Goal: Find specific page/section: Find specific page/section

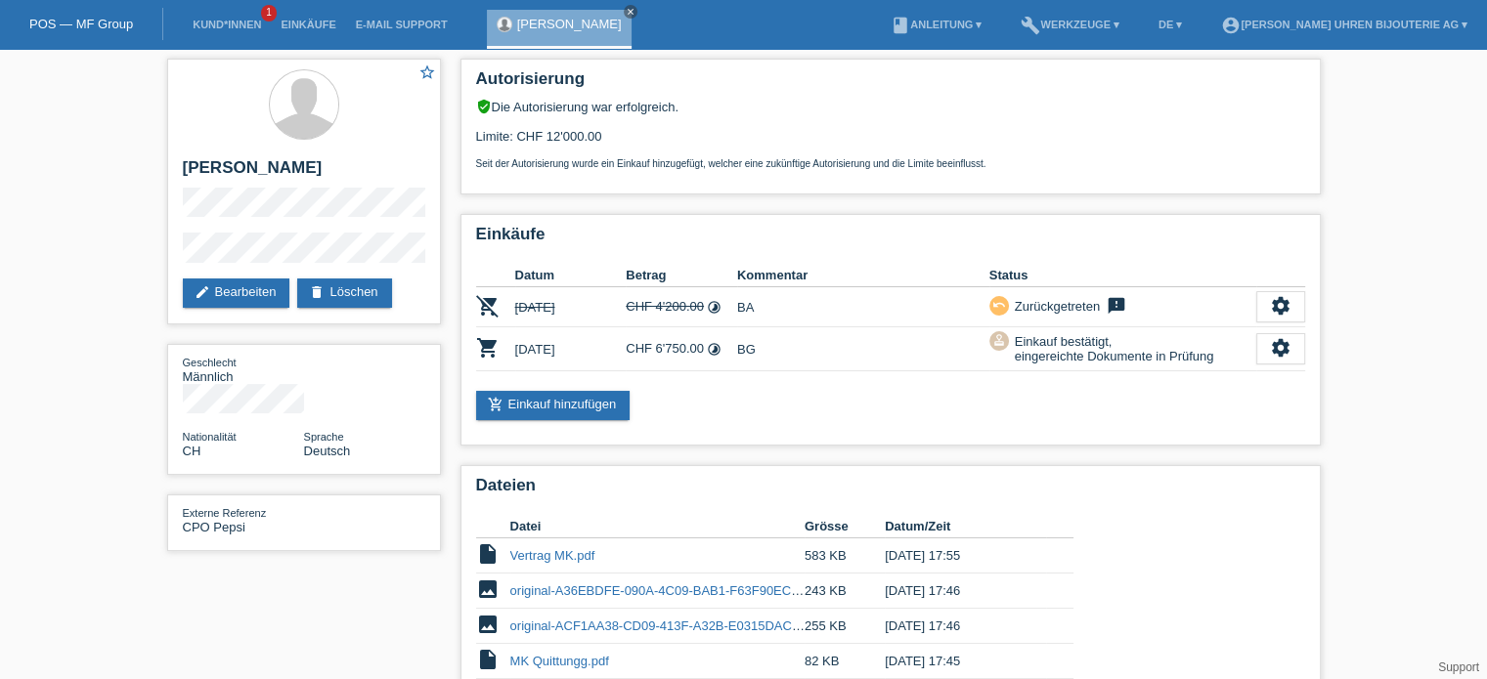
click at [102, 17] on link "POS — MF Group" at bounding box center [81, 24] width 104 height 15
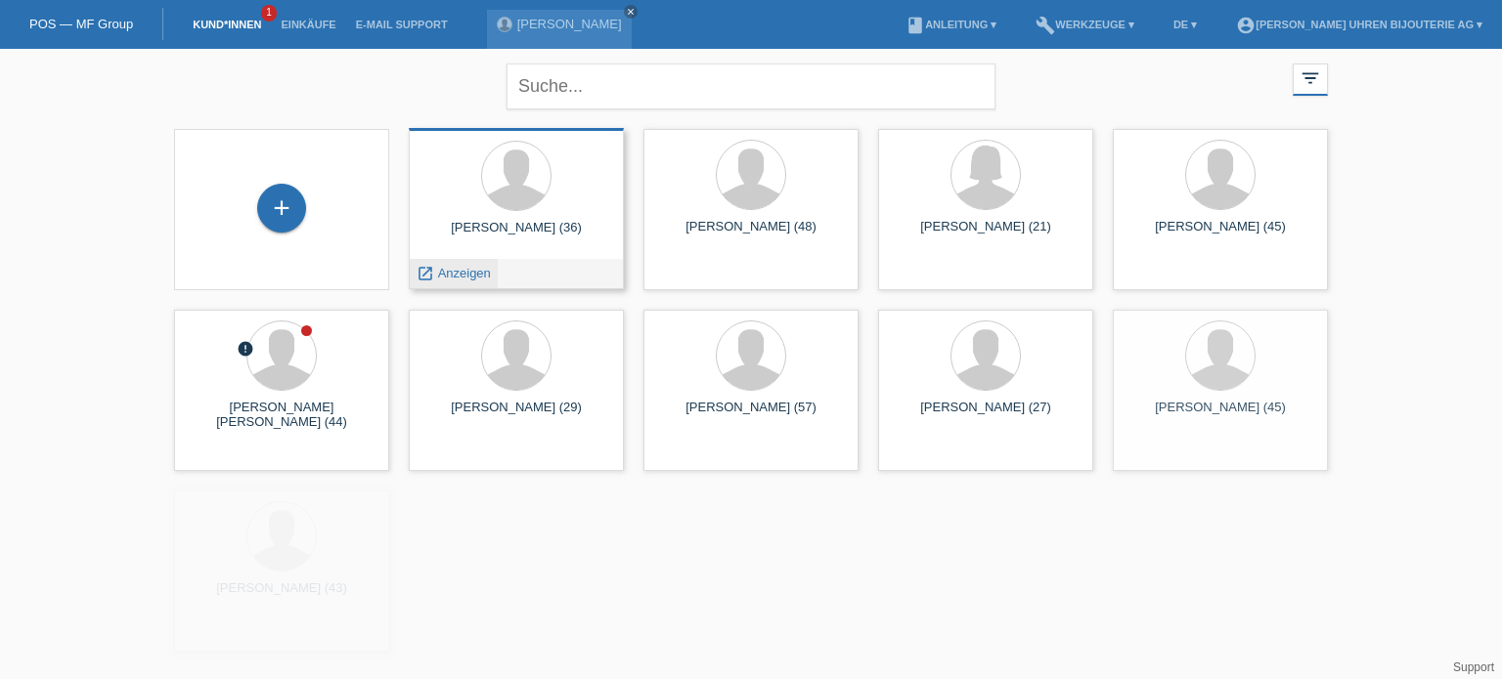
click at [456, 284] on div "launch Anzeigen" at bounding box center [454, 273] width 88 height 29
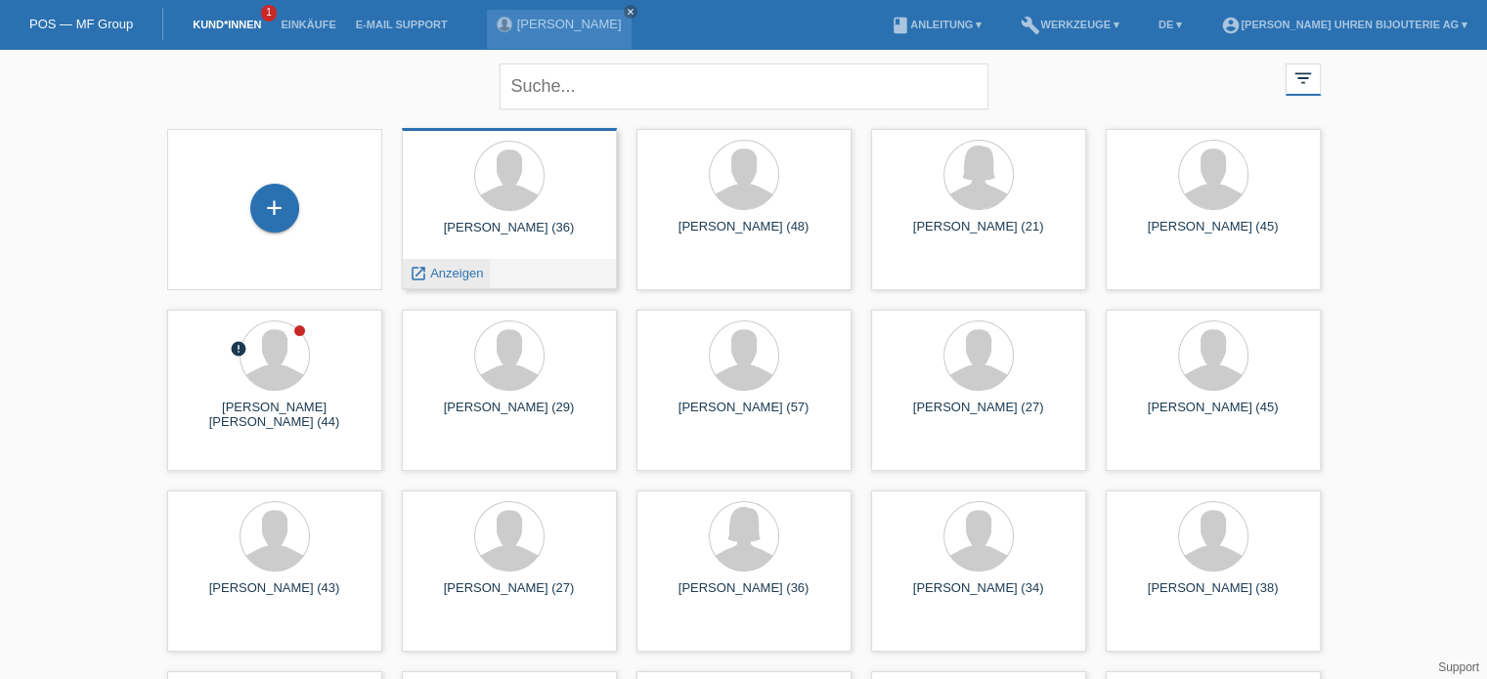
click at [452, 279] on span "Anzeigen" at bounding box center [456, 273] width 53 height 15
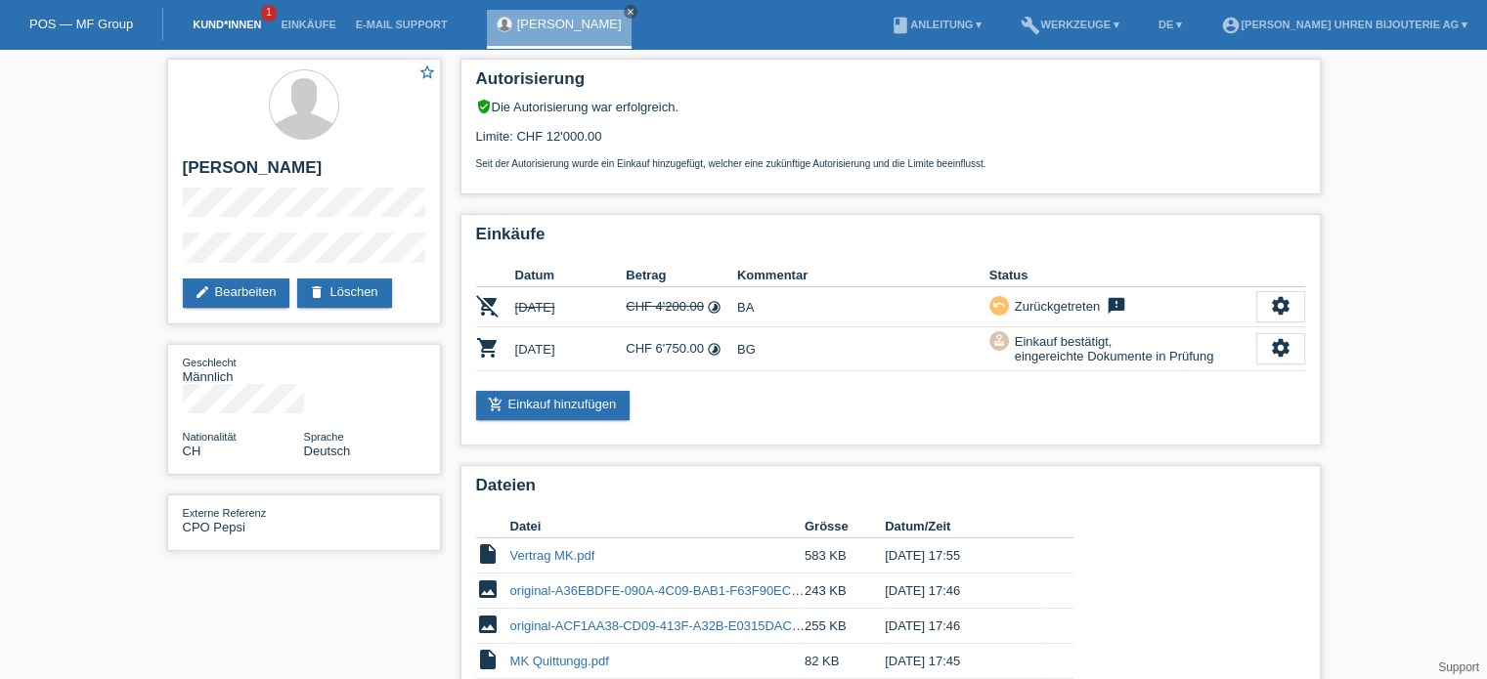
click at [240, 22] on link "Kund*innen" at bounding box center [227, 25] width 88 height 12
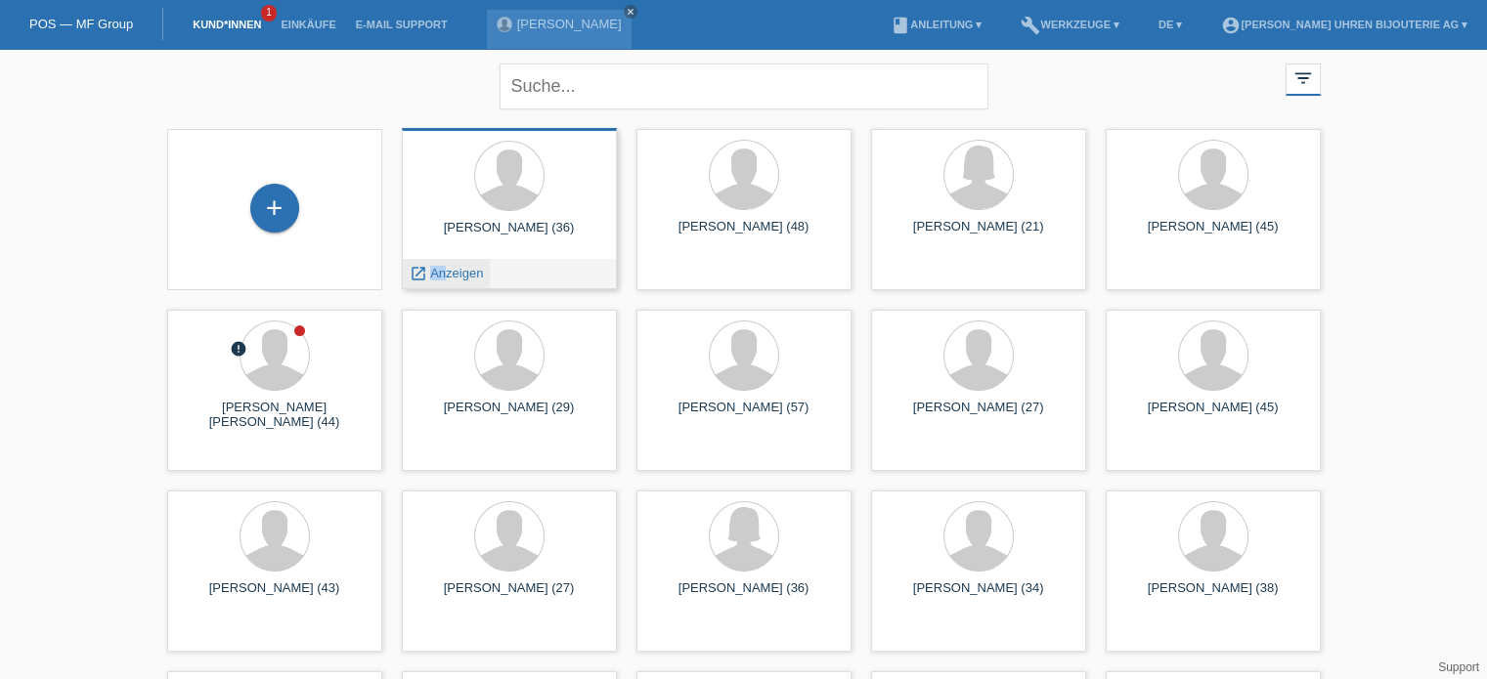
click at [448, 269] on div "launch Anzeigen" at bounding box center [447, 273] width 88 height 29
click at [446, 273] on span "Anzeigen" at bounding box center [456, 273] width 53 height 15
